Goal: Obtain resource: Download file/media

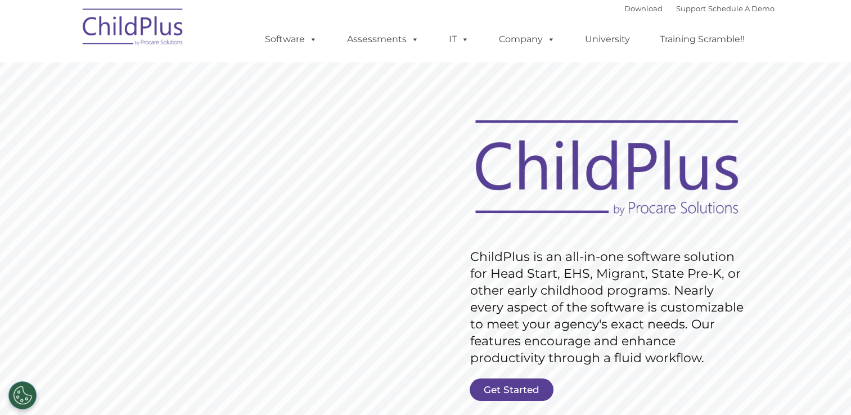
scroll to position [11, 0]
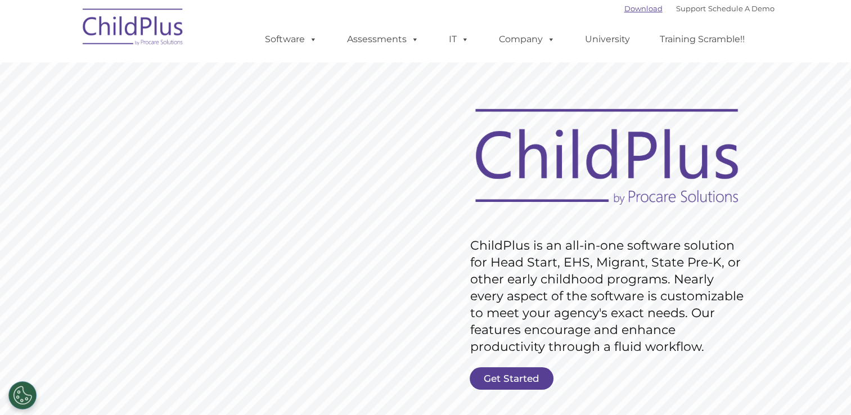
click at [628, 10] on link "Download" at bounding box center [643, 8] width 38 height 9
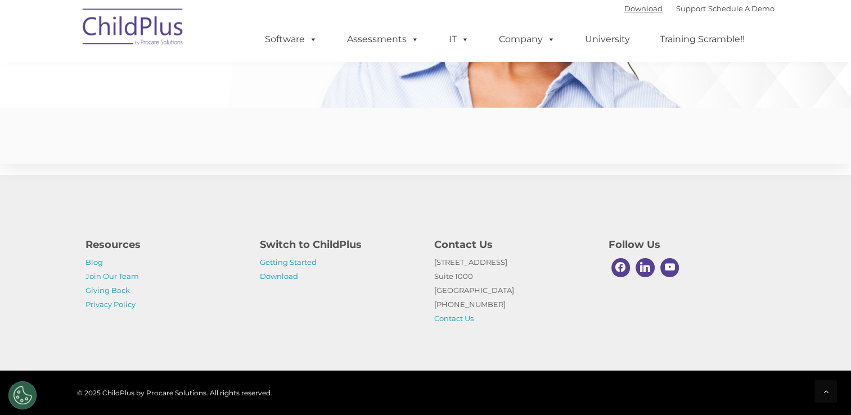
scroll to position [2767, 0]
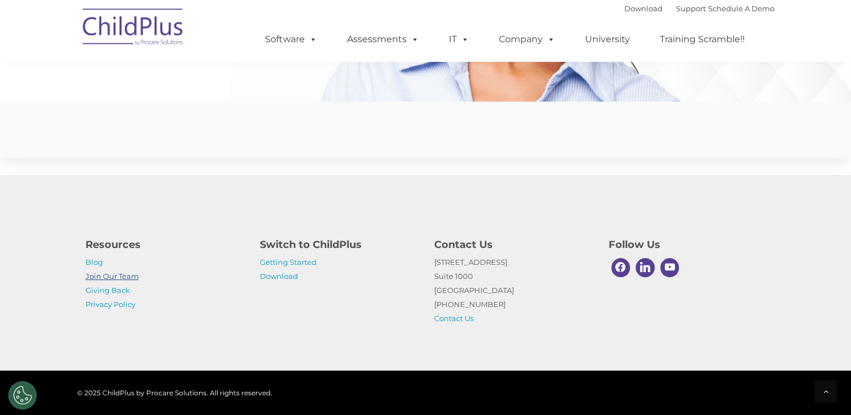
click at [121, 276] on link "Join Our Team" at bounding box center [111, 276] width 53 height 9
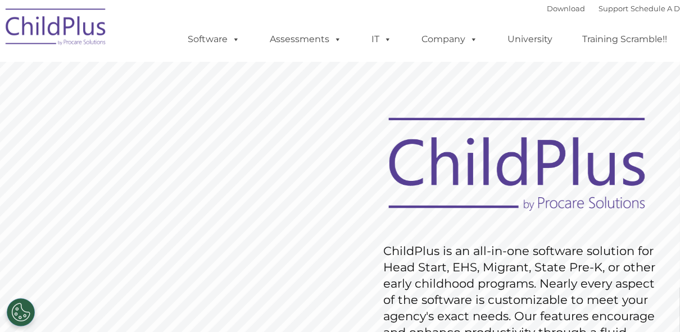
drag, startPoint x: 0, startPoint y: 0, endPoint x: 229, endPoint y: 16, distance: 229.4
click at [229, 16] on div "Download Support | Schedule A Demo  MENU MENU Software ChildPlus: The original…" at bounding box center [431, 31] width 532 height 62
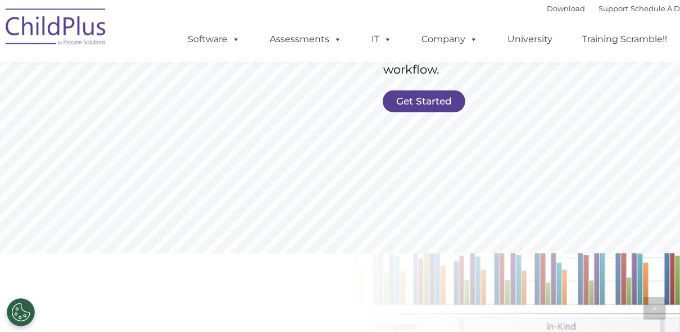
scroll to position [225, 0]
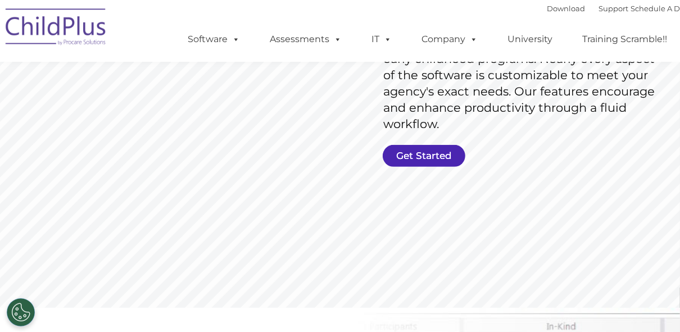
click at [427, 154] on link "Get Started" at bounding box center [424, 156] width 83 height 22
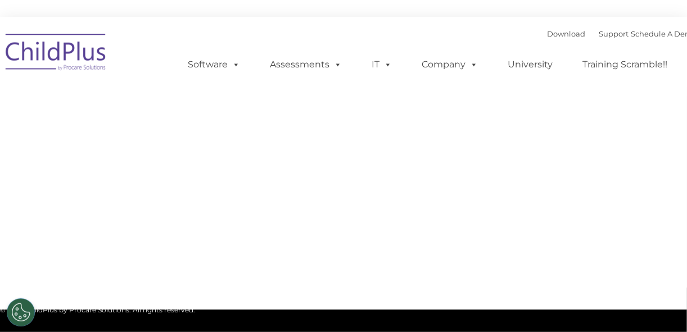
type input ""
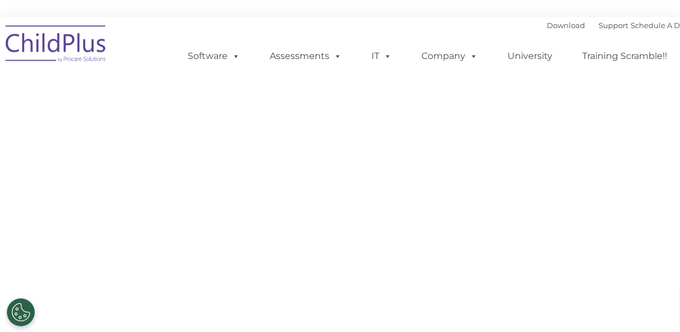
select select "MEDIUM"
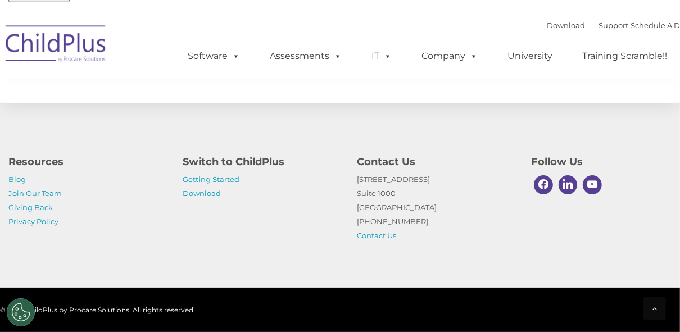
scroll to position [659, 0]
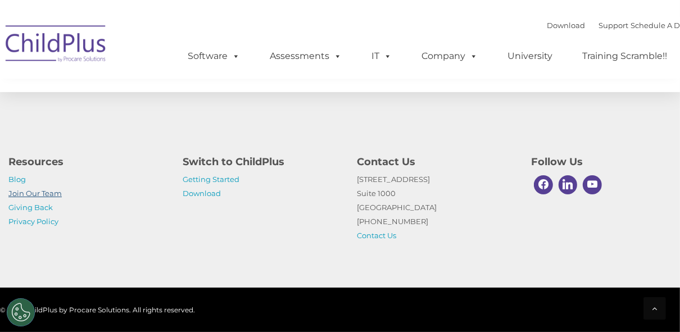
click at [56, 192] on link "Join Our Team" at bounding box center [34, 193] width 53 height 9
click at [39, 194] on link "Join Our Team" at bounding box center [34, 193] width 53 height 9
click at [49, 192] on link "Join Our Team" at bounding box center [34, 193] width 53 height 9
click at [196, 182] on link "Getting Started" at bounding box center [211, 179] width 57 height 9
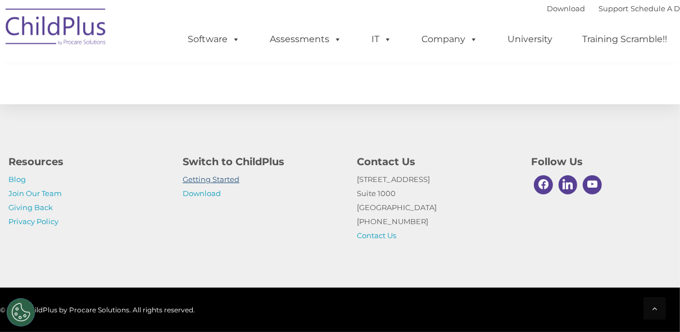
scroll to position [1844, 0]
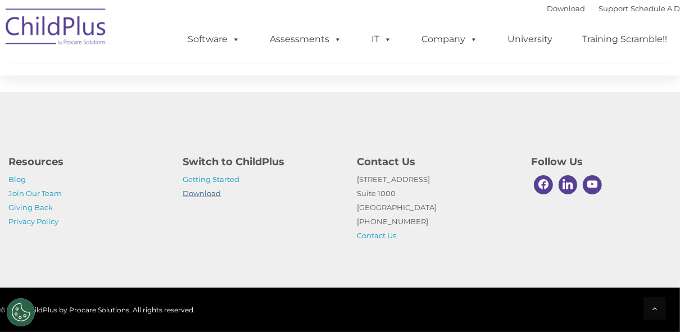
click at [201, 196] on link "Download" at bounding box center [202, 193] width 38 height 9
